Goal: Transaction & Acquisition: Purchase product/service

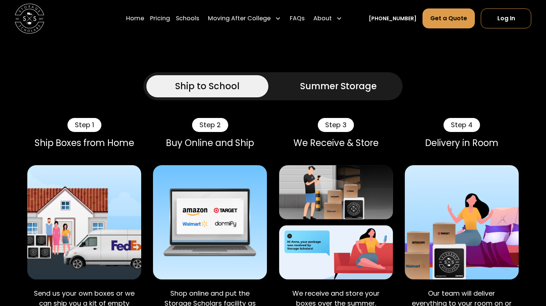
scroll to position [407, 0]
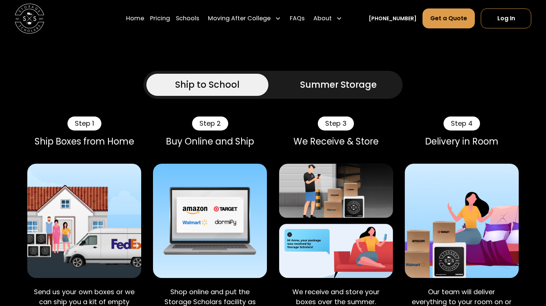
click at [327, 80] on div "Summer Storage" at bounding box center [338, 84] width 77 height 13
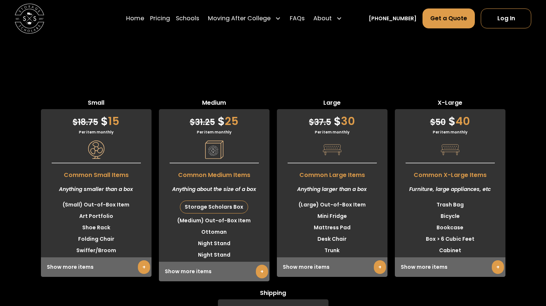
scroll to position [2120, 0]
click at [379, 263] on link "+" at bounding box center [380, 267] width 12 height 14
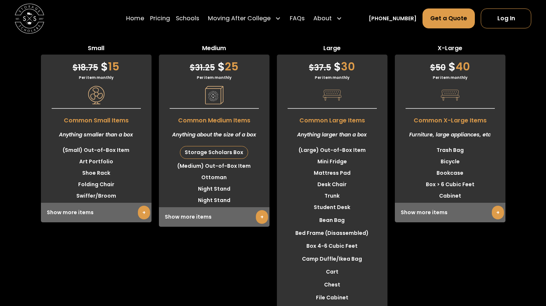
scroll to position [2266, 0]
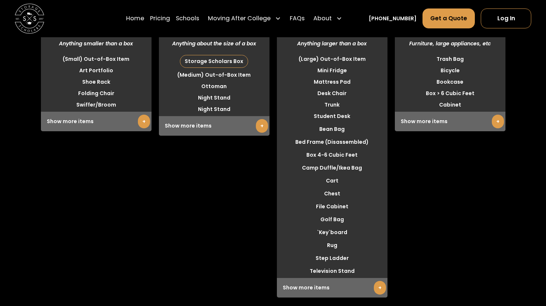
click at [498, 115] on link "+" at bounding box center [497, 122] width 12 height 14
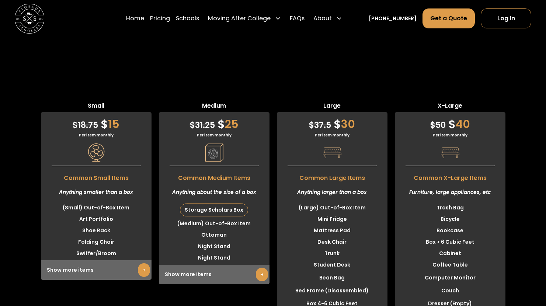
scroll to position [2156, 0]
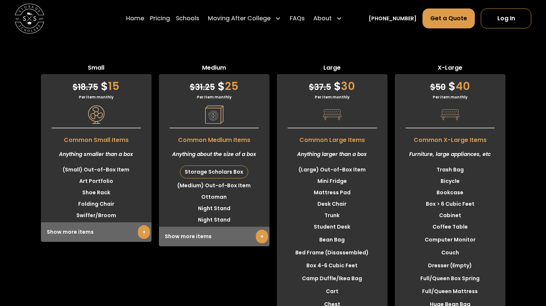
click at [257, 232] on link "+" at bounding box center [262, 237] width 12 height 14
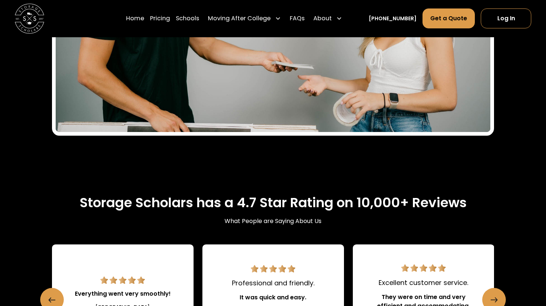
scroll to position [942, 0]
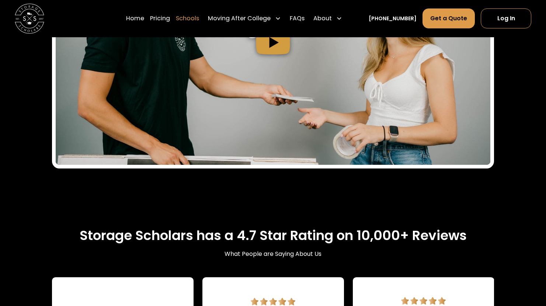
click at [199, 20] on link "Schools" at bounding box center [187, 18] width 23 height 21
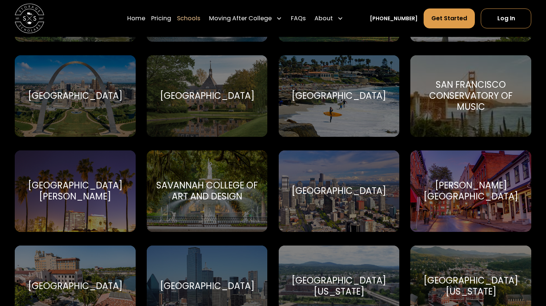
scroll to position [2603, 0]
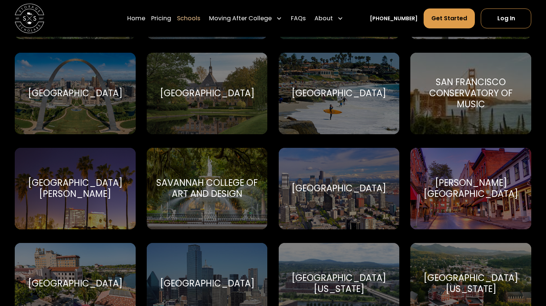
click at [237, 170] on div "[GEOGRAPHIC_DATA] [GEOGRAPHIC_DATA] and Design" at bounding box center [207, 188] width 121 height 81
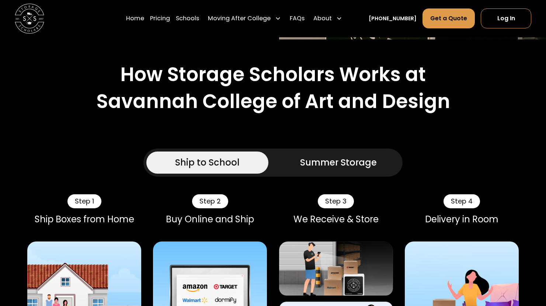
scroll to position [337, 0]
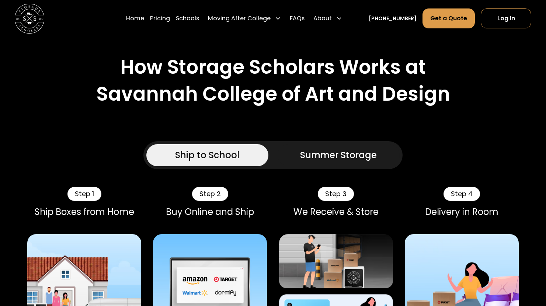
click at [329, 152] on div "Summer Storage" at bounding box center [338, 154] width 77 height 13
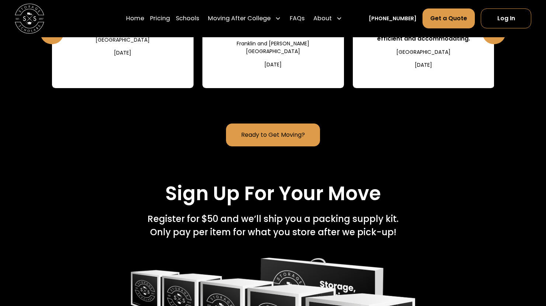
scroll to position [1247, 0]
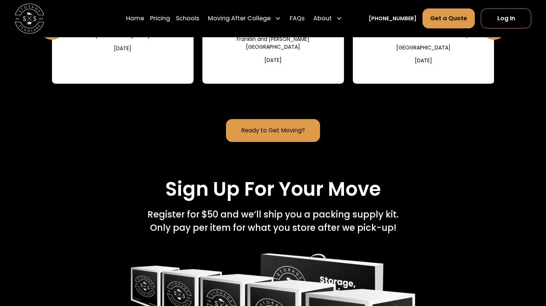
click at [262, 131] on link "Ready to Get Moving?" at bounding box center [273, 130] width 94 height 23
